Goal: Navigation & Orientation: Go to known website

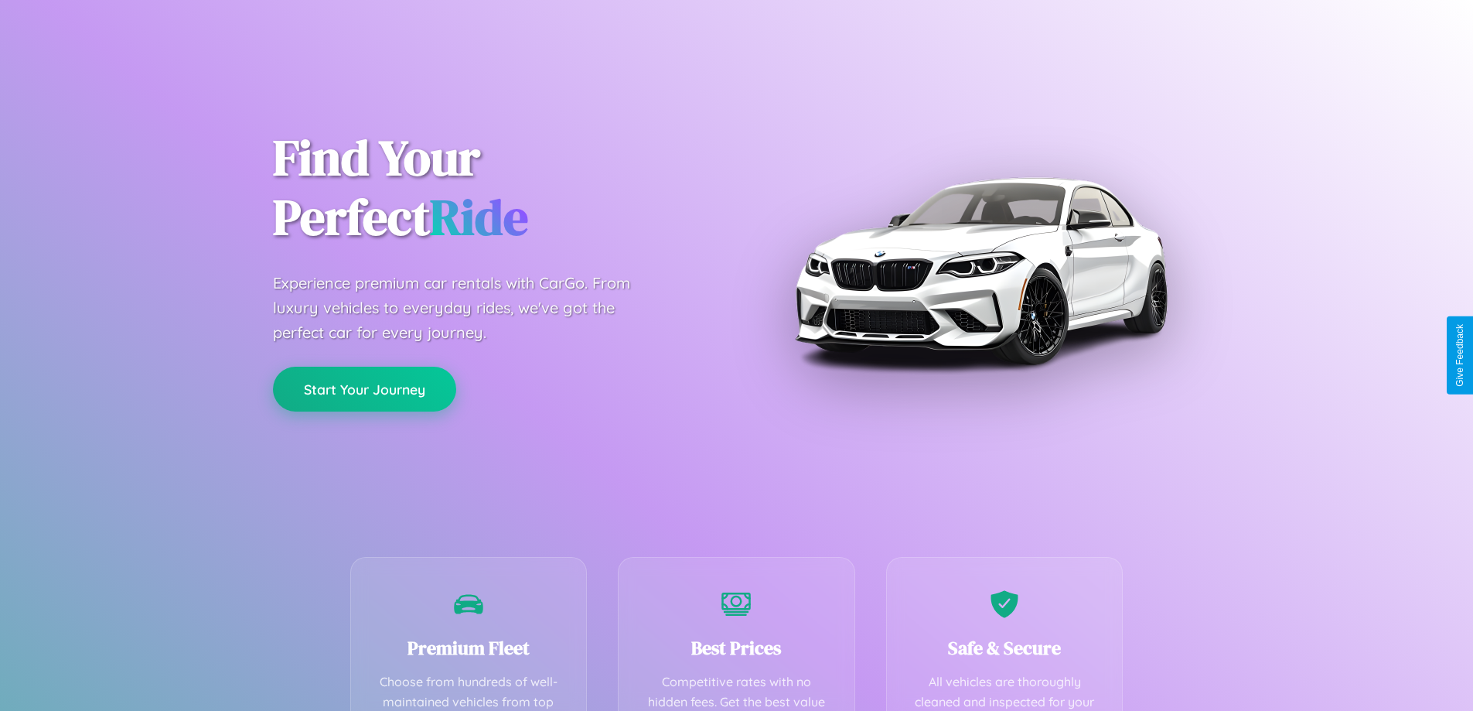
click at [364, 389] on button "Start Your Journey" at bounding box center [364, 389] width 183 height 45
click at [364, 388] on button "Start Your Journey" at bounding box center [364, 389] width 183 height 45
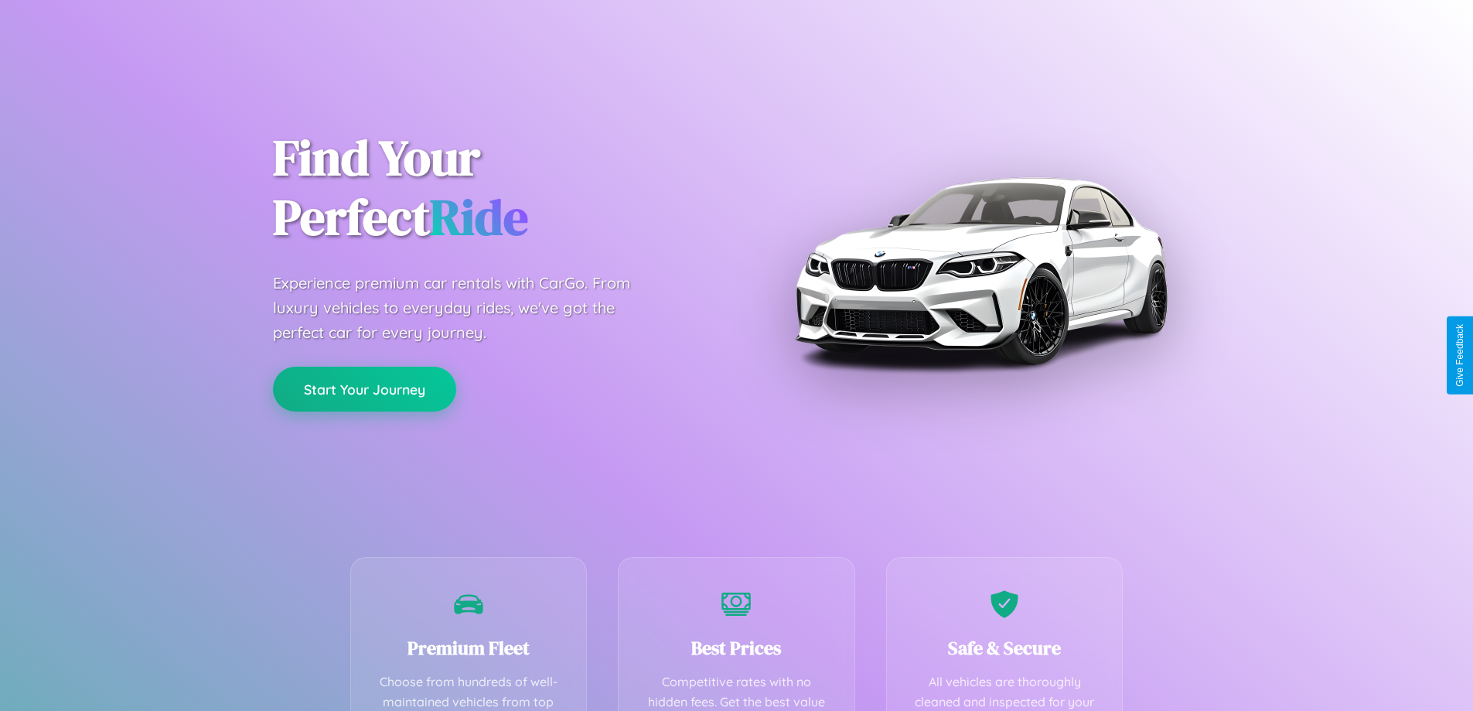
click at [364, 388] on button "Start Your Journey" at bounding box center [364, 389] width 183 height 45
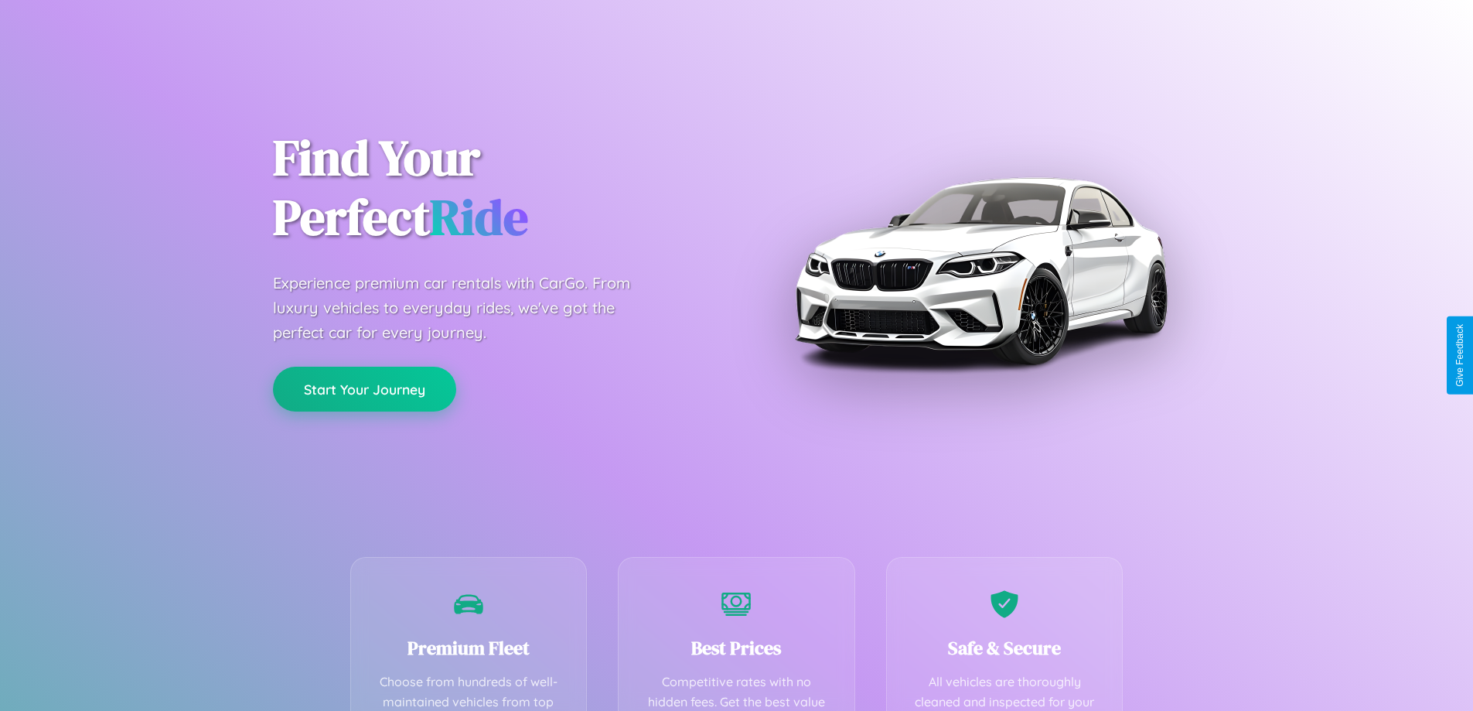
click at [364, 388] on button "Start Your Journey" at bounding box center [364, 389] width 183 height 45
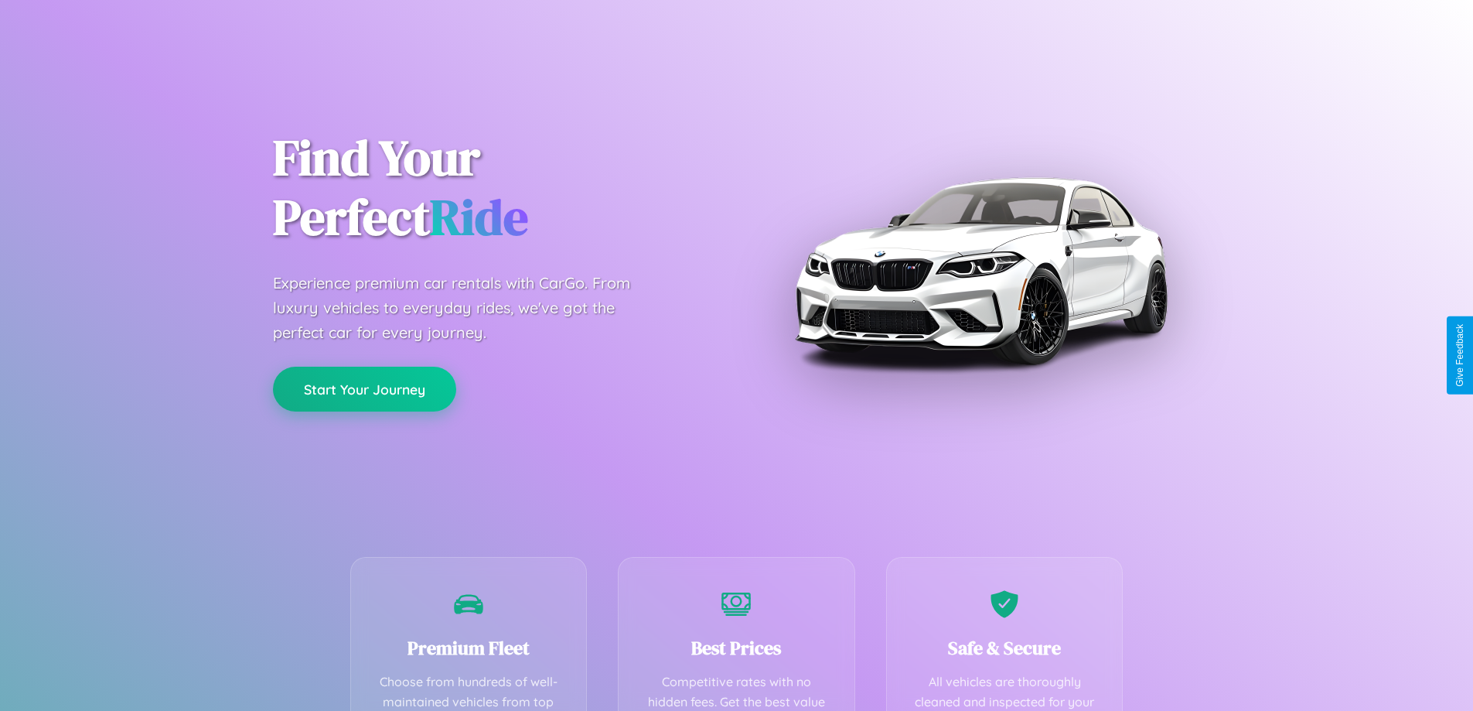
click at [364, 388] on button "Start Your Journey" at bounding box center [364, 389] width 183 height 45
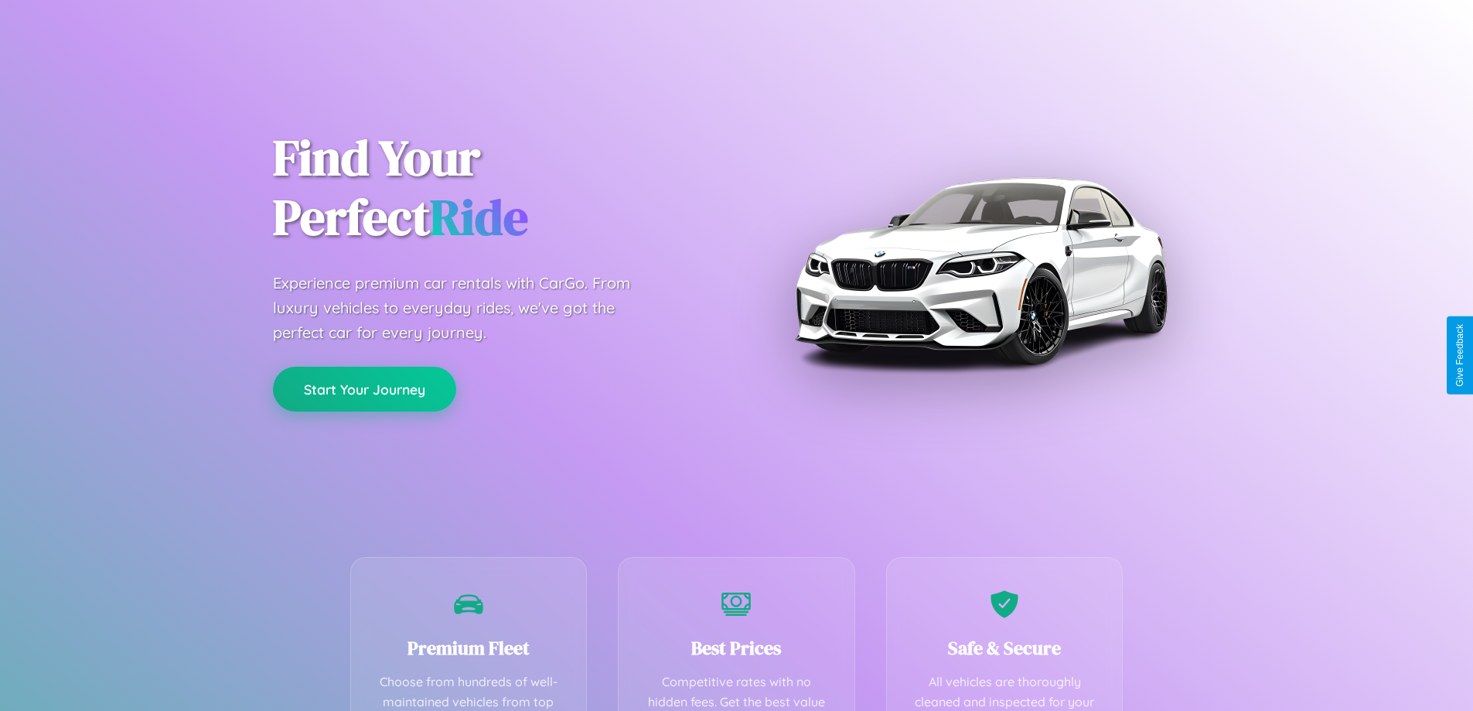
click at [364, 388] on button "Start Your Journey" at bounding box center [364, 389] width 183 height 45
